Goal: Task Accomplishment & Management: Manage account settings

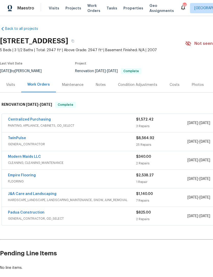
click at [10, 86] on div "Visits" at bounding box center [10, 84] width 9 height 5
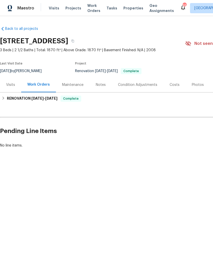
click at [11, 84] on div "Visits" at bounding box center [10, 84] width 9 height 5
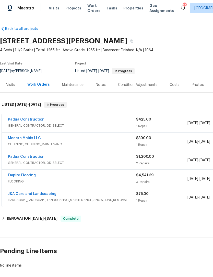
click at [9, 84] on div "Visits" at bounding box center [10, 84] width 9 height 5
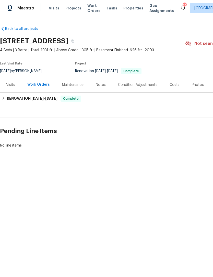
click at [14, 84] on div "Visits" at bounding box center [10, 84] width 9 height 5
